Goal: Task Accomplishment & Management: Use online tool/utility

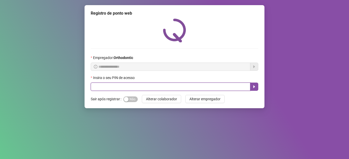
click at [140, 88] on input "text" at bounding box center [171, 87] width 160 height 8
type input "*****"
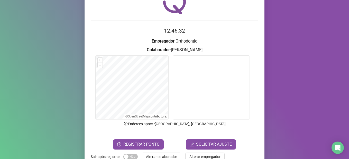
scroll to position [41, 0]
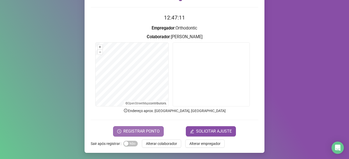
click at [136, 135] on button "REGISTRAR PONTO" at bounding box center [138, 131] width 51 height 10
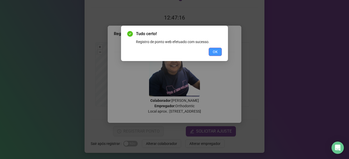
click at [213, 52] on span "OK" at bounding box center [215, 52] width 5 height 6
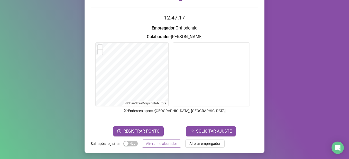
click at [170, 145] on span "Alterar colaborador" at bounding box center [161, 144] width 31 height 6
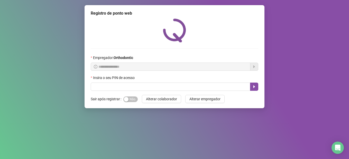
scroll to position [0, 0]
click at [142, 95] on button "Alterar colaborador" at bounding box center [161, 99] width 39 height 8
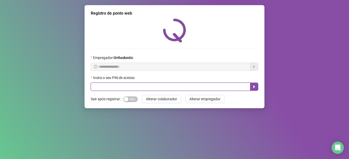
click at [216, 88] on input "text" at bounding box center [171, 87] width 160 height 8
type input "*****"
click at [253, 88] on icon "caret-right" at bounding box center [254, 87] width 4 height 4
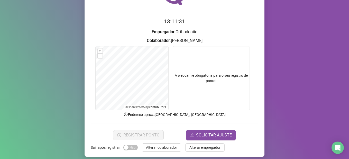
scroll to position [41, 0]
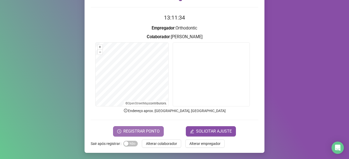
click at [139, 132] on span "REGISTRAR PONTO" at bounding box center [141, 132] width 36 height 6
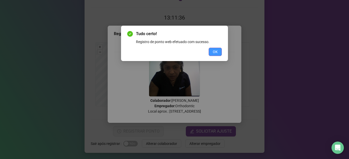
click at [212, 50] on button "OK" at bounding box center [215, 52] width 13 height 8
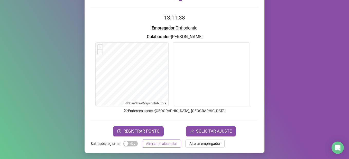
click at [158, 145] on span "Alterar colaborador" at bounding box center [161, 144] width 31 height 6
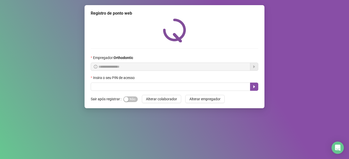
scroll to position [0, 0]
